Goal: Find specific page/section: Find specific page/section

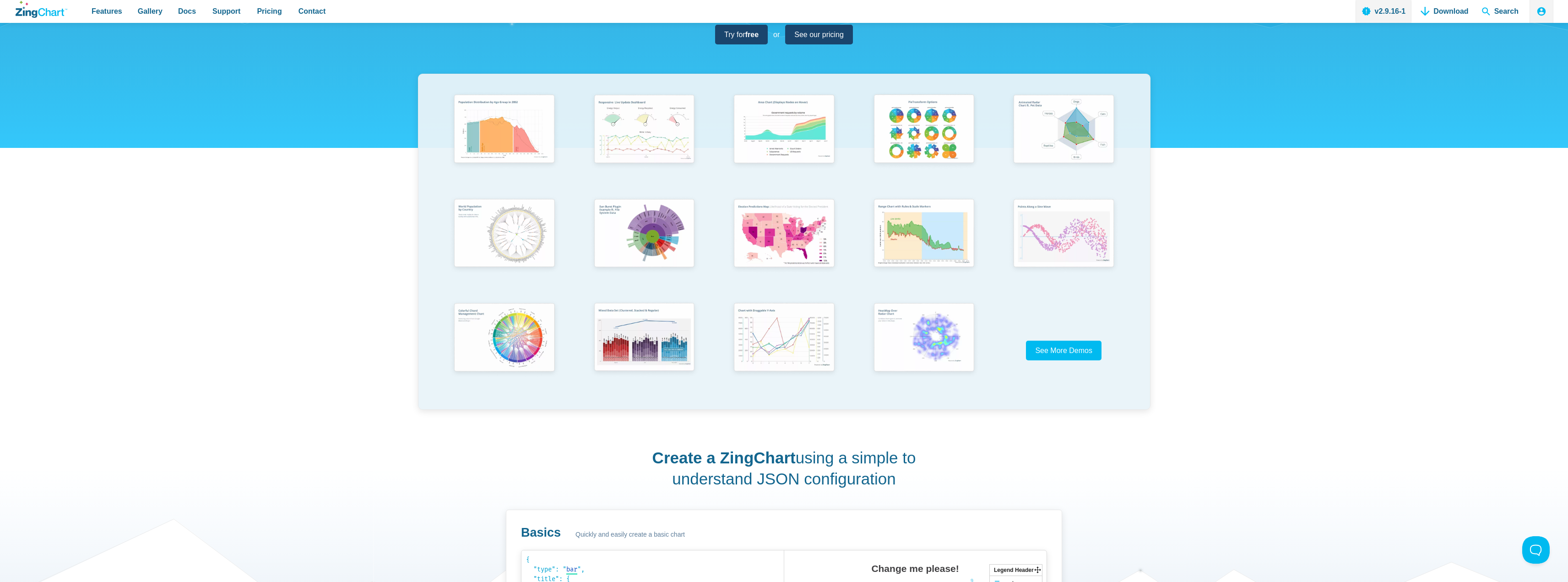
scroll to position [183, 0]
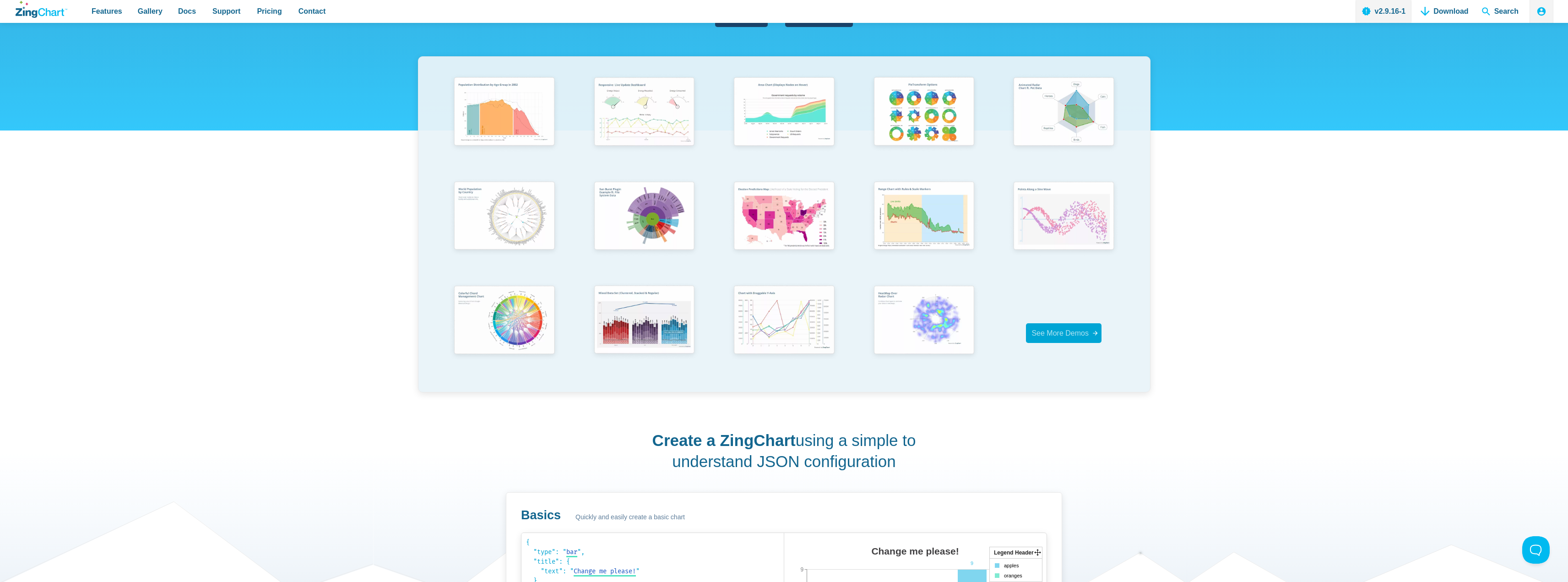
click at [1068, 335] on span "See More Demos" at bounding box center [1060, 333] width 57 height 8
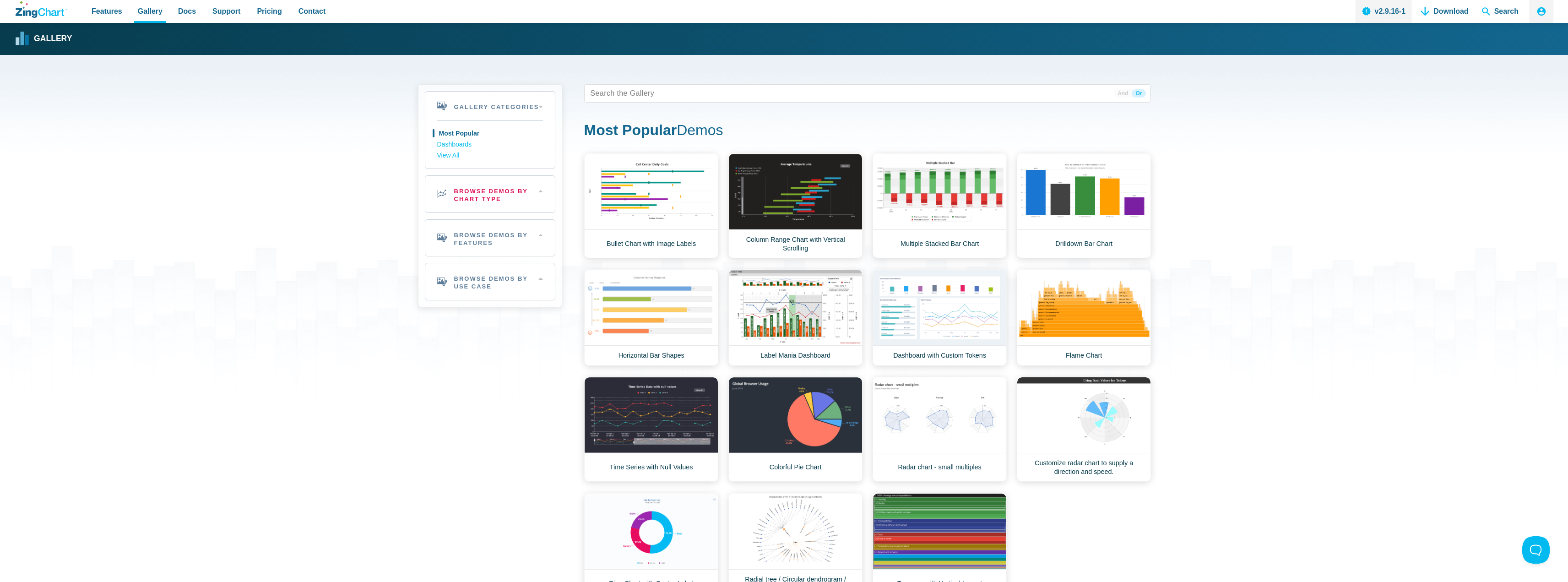
click at [502, 208] on h2 "Browse Demos By Chart Type" at bounding box center [490, 194] width 130 height 36
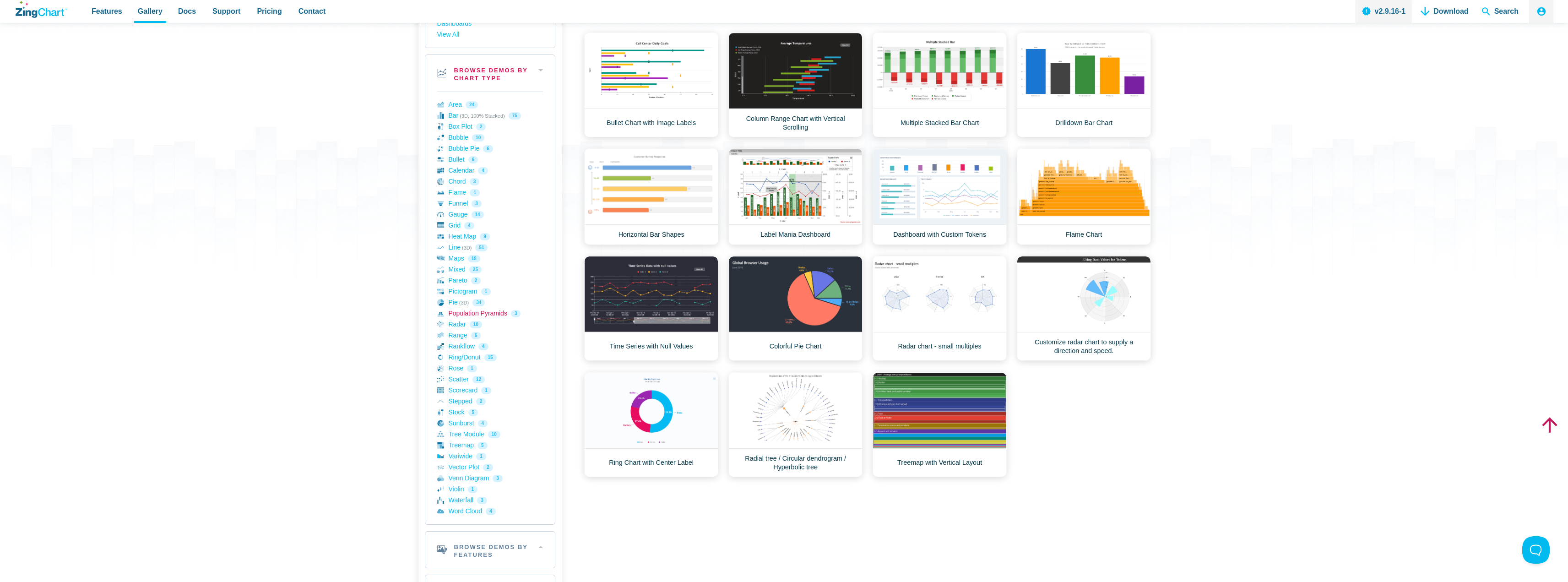
scroll to position [138, 0]
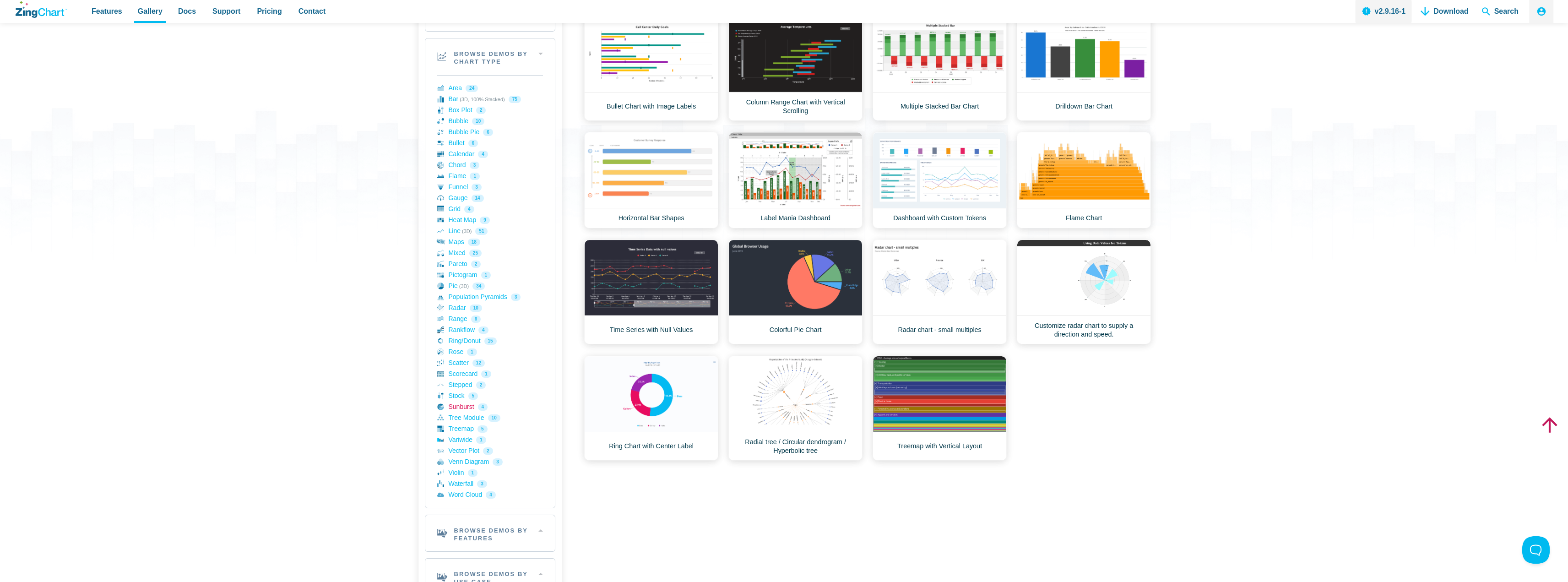
click at [465, 411] on link "Sunburst 4" at bounding box center [490, 406] width 106 height 11
